Goal: Navigation & Orientation: Find specific page/section

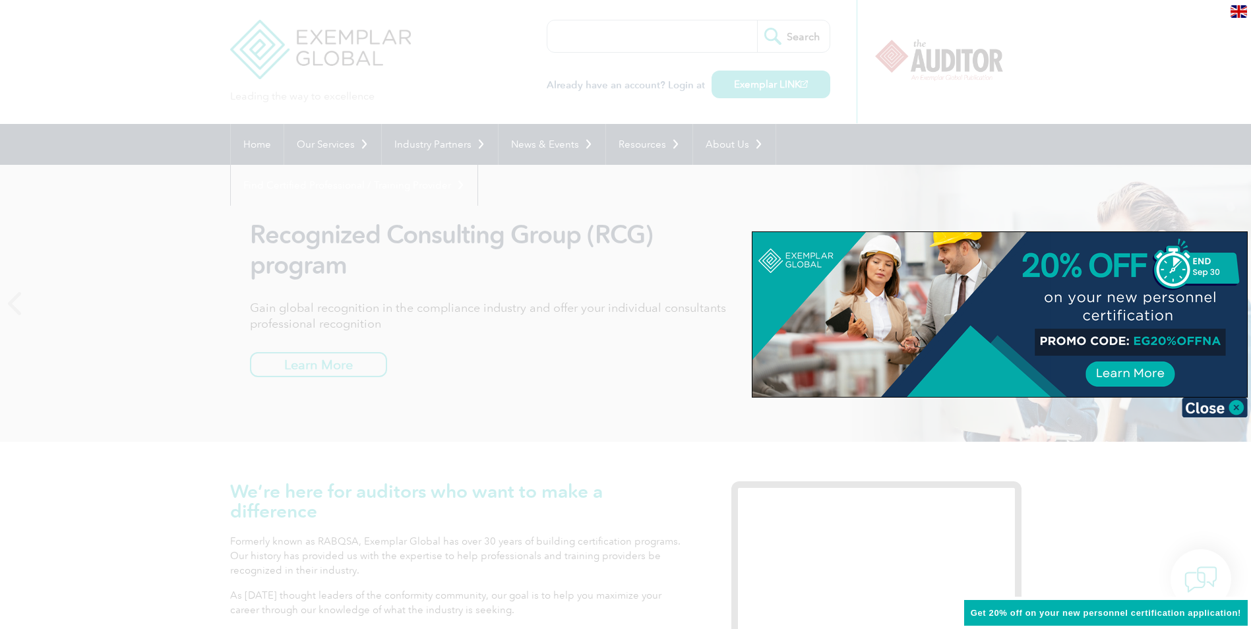
click at [1218, 414] on img at bounding box center [1215, 408] width 66 height 20
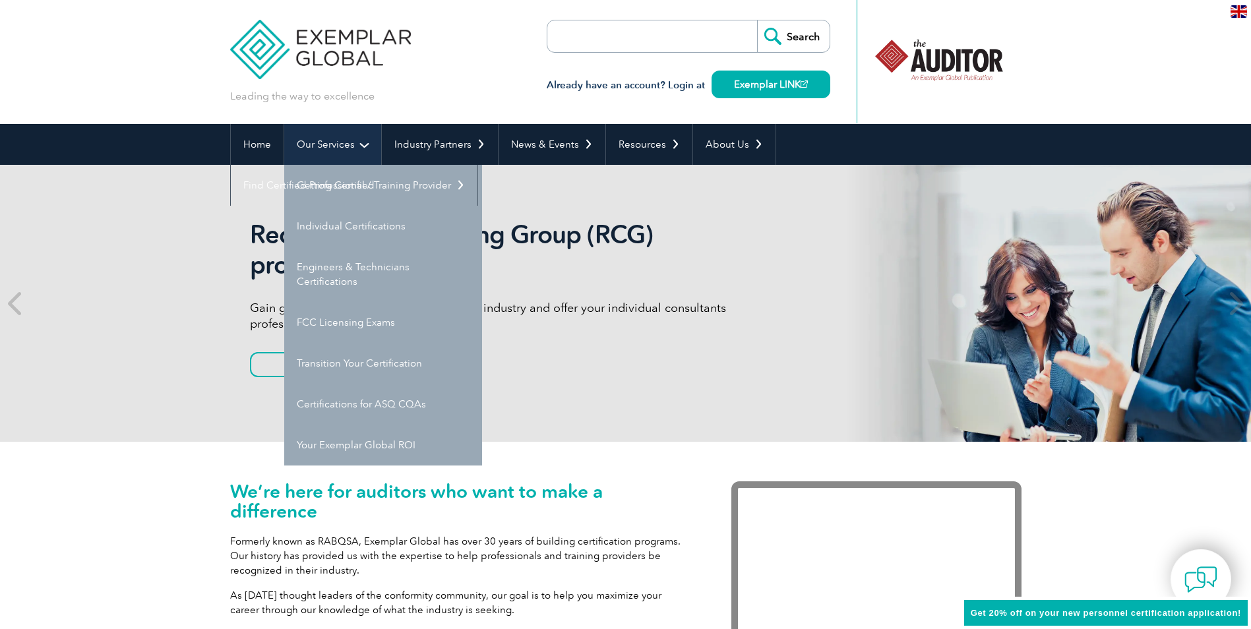
click at [338, 142] on link "Our Services" at bounding box center [332, 144] width 97 height 41
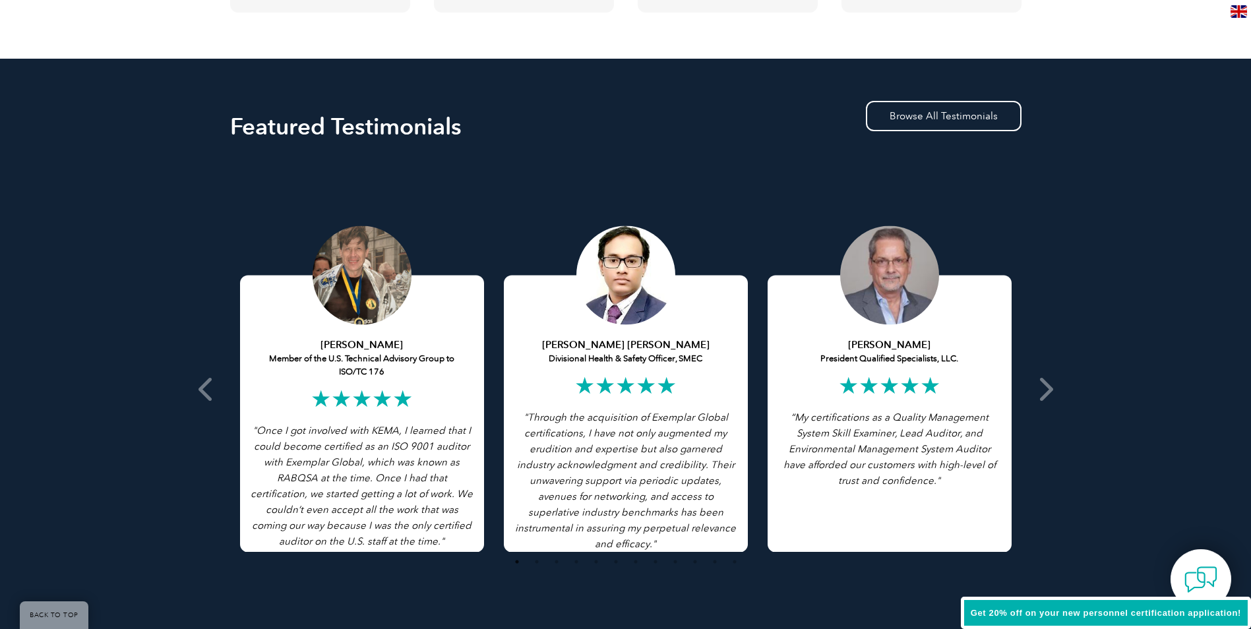
scroll to position [2199, 0]
